Goal: Navigation & Orientation: Find specific page/section

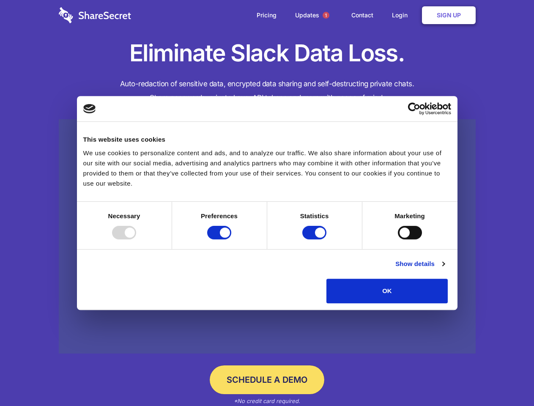
click at [136, 239] on div at bounding box center [124, 233] width 24 height 14
click at [231, 239] on input "Preferences" at bounding box center [219, 233] width 24 height 14
checkbox input "false"
click at [316, 239] on input "Statistics" at bounding box center [315, 233] width 24 height 14
checkbox input "false"
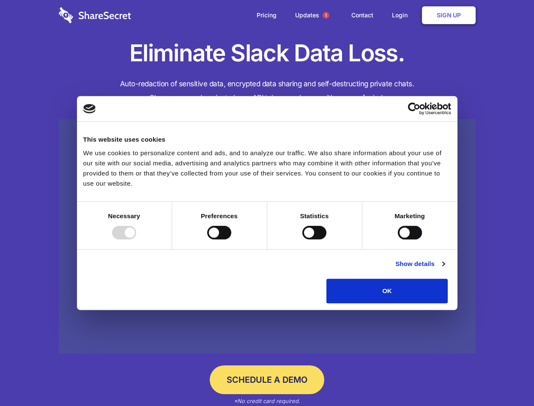
click at [398, 239] on input "Marketing" at bounding box center [410, 233] width 24 height 14
checkbox input "true"
click at [445, 269] on link "Show details" at bounding box center [420, 264] width 49 height 10
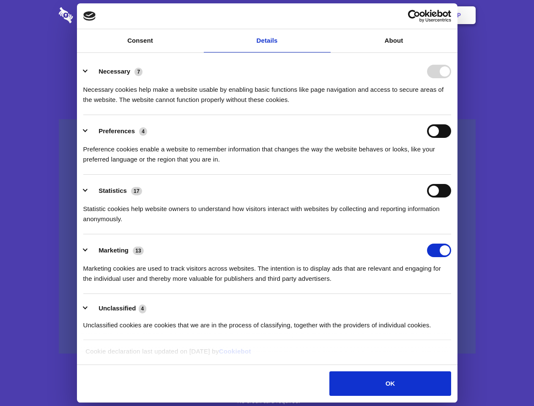
click at [451, 115] on li "Necessary 7 Necessary cookies help make a website usable by enabling basic func…" at bounding box center [267, 85] width 368 height 60
click at [326, 15] on span "1" at bounding box center [326, 15] width 7 height 7
